Goal: Find specific page/section: Find specific page/section

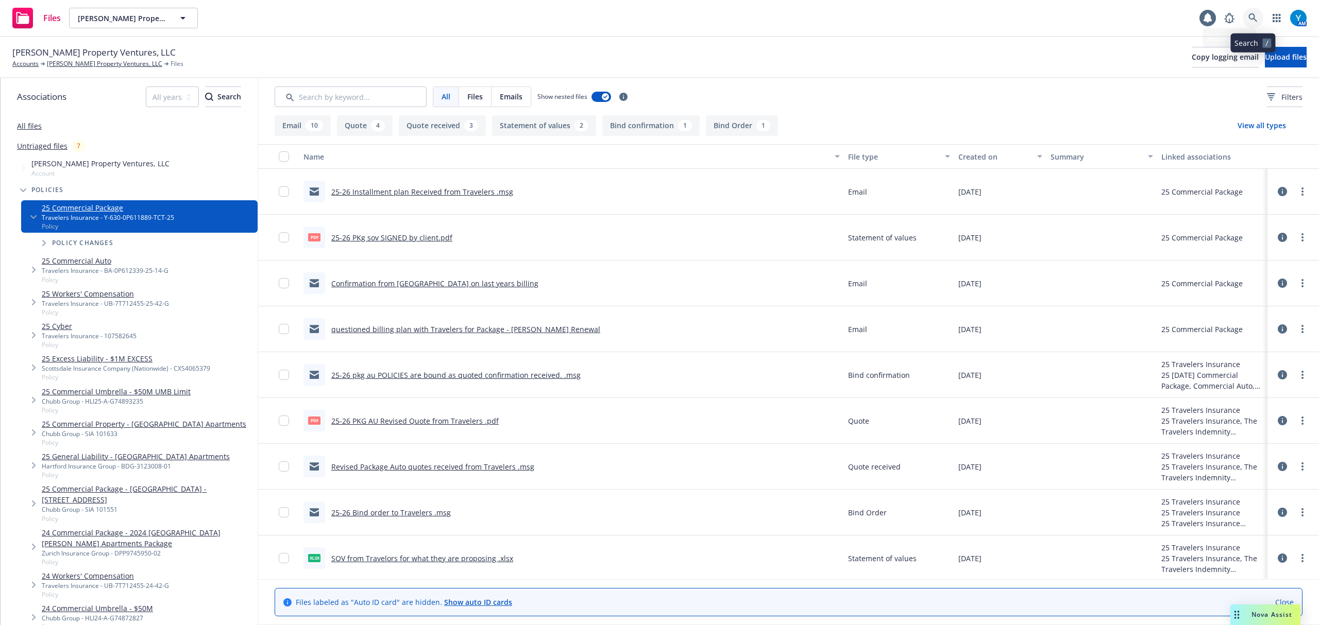
click at [1252, 19] on icon at bounding box center [1252, 17] width 9 height 9
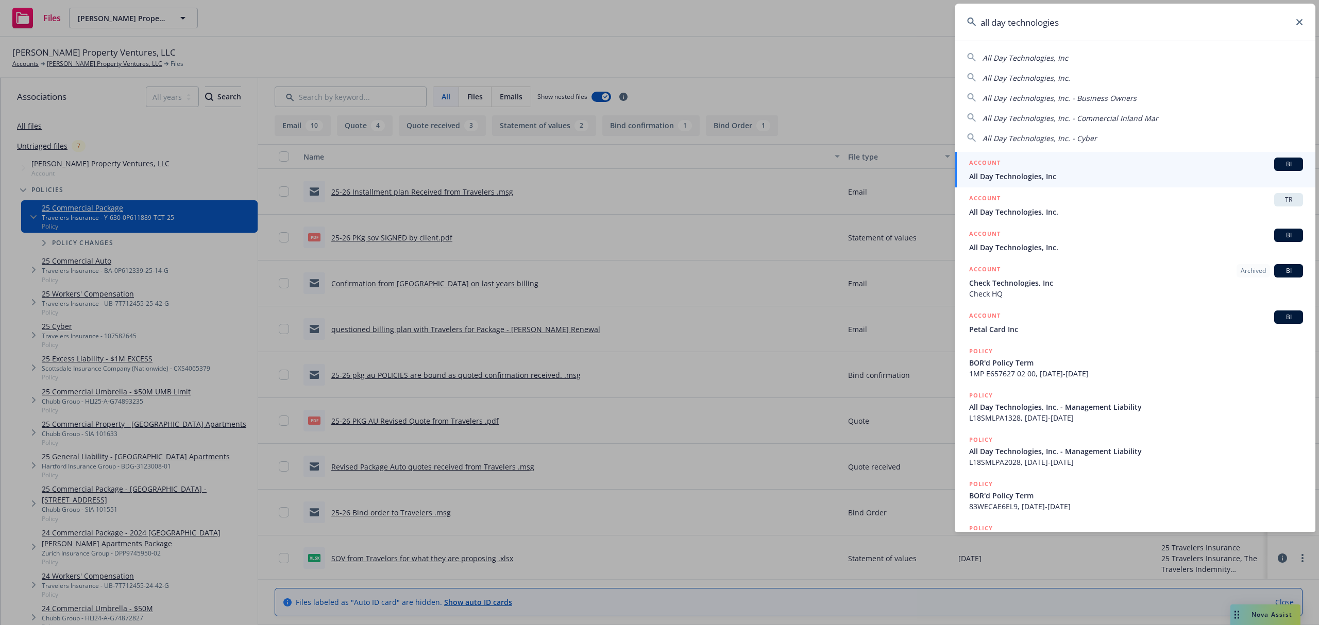
type input "all day technologies"
click at [1053, 170] on div "ACCOUNT BI" at bounding box center [1136, 164] width 334 height 13
